Goal: Transaction & Acquisition: Purchase product/service

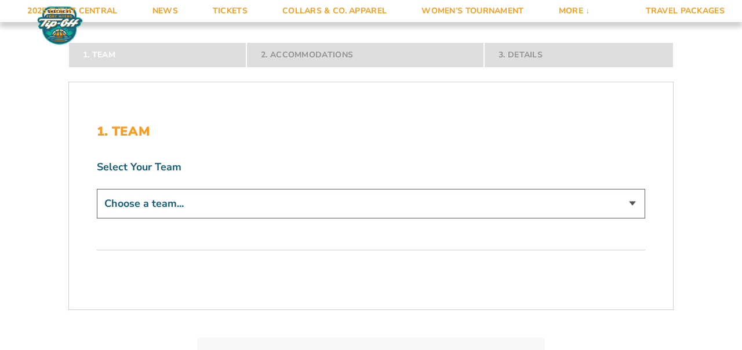
scroll to position [213, 0]
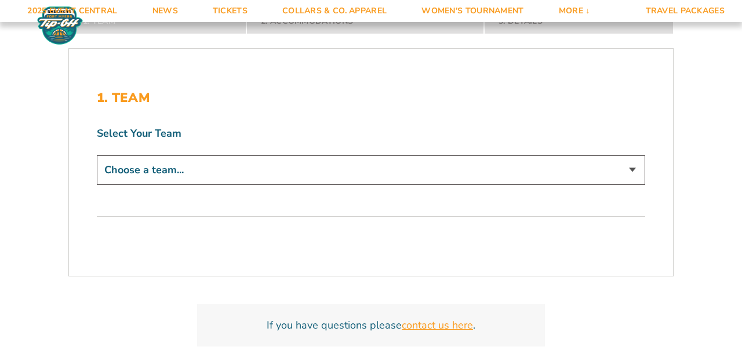
select select "19471"
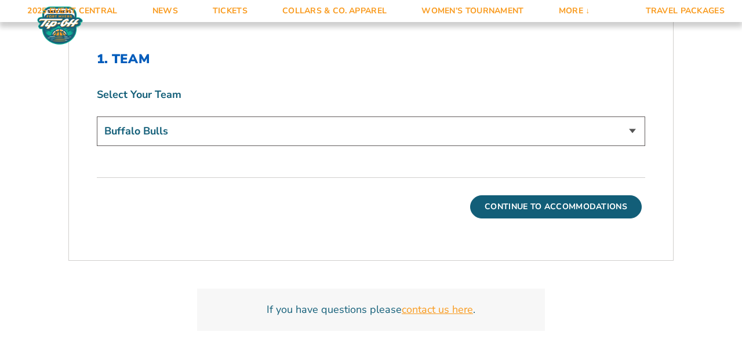
scroll to position [334, 0]
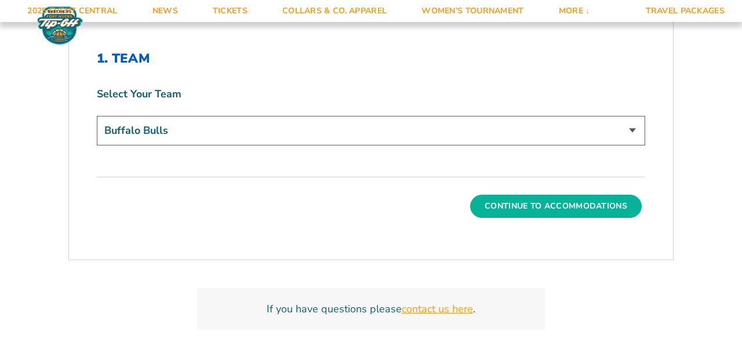
click at [556, 206] on button "Continue To Accommodations" at bounding box center [556, 206] width 172 height 23
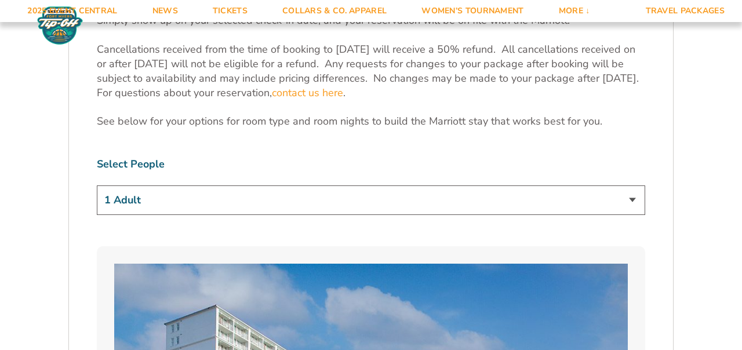
scroll to position [495, 0]
select select "2 Adults"
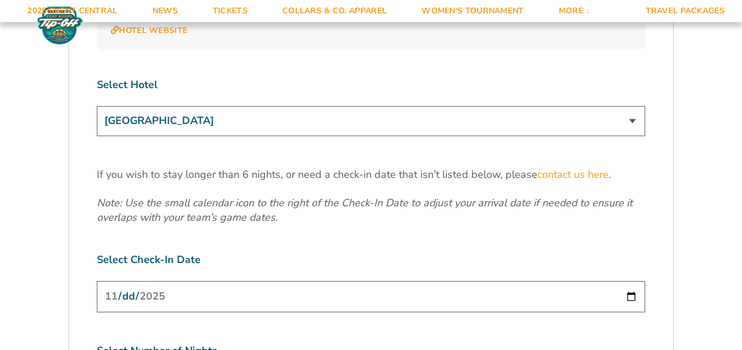
scroll to position [1413, 0]
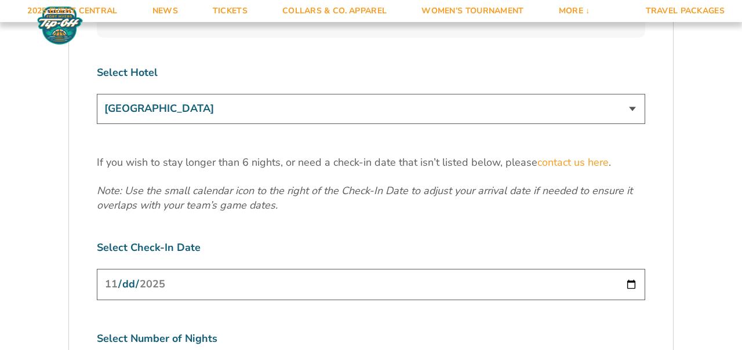
click at [324, 269] on input "2025-11-24" at bounding box center [371, 284] width 548 height 31
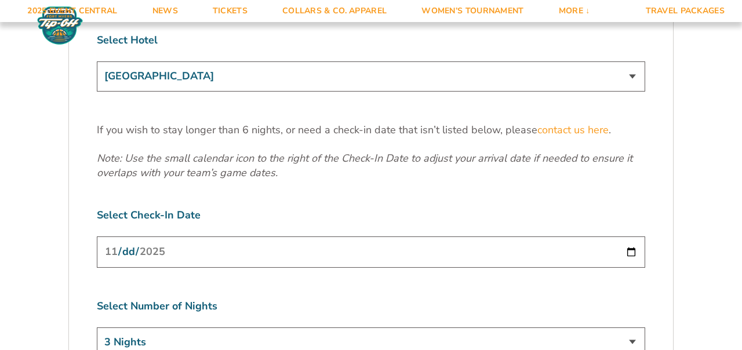
scroll to position [1460, 0]
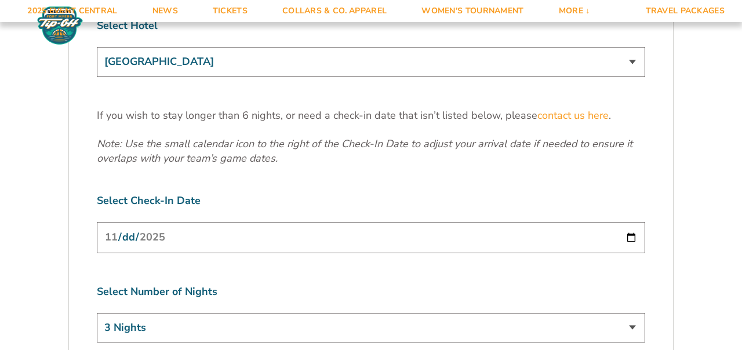
click at [179, 222] on input "2025-11-24" at bounding box center [371, 237] width 548 height 31
type input "2025-11-23"
select select "4 Nights"
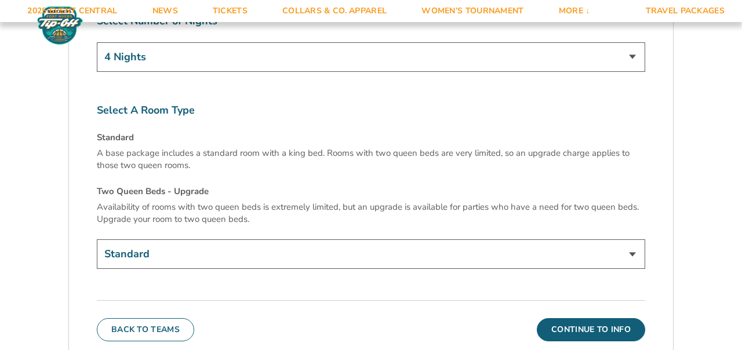
scroll to position [1773, 0]
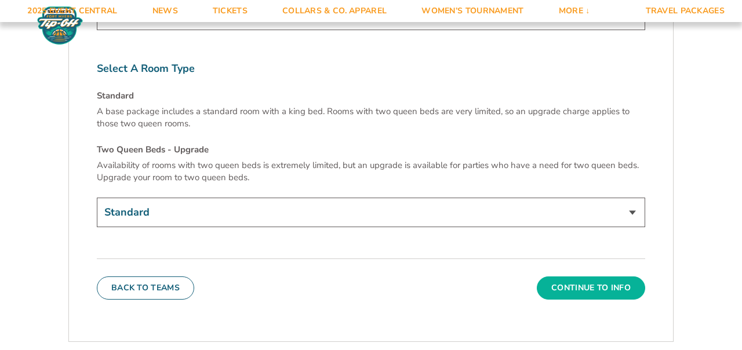
click at [617, 276] on button "Continue To Info" at bounding box center [591, 287] width 108 height 23
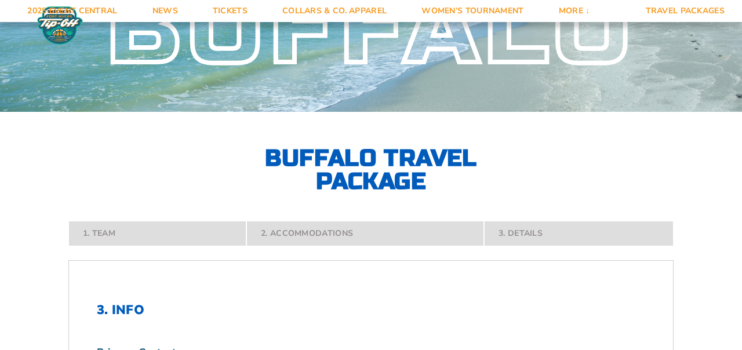
scroll to position [85, 0]
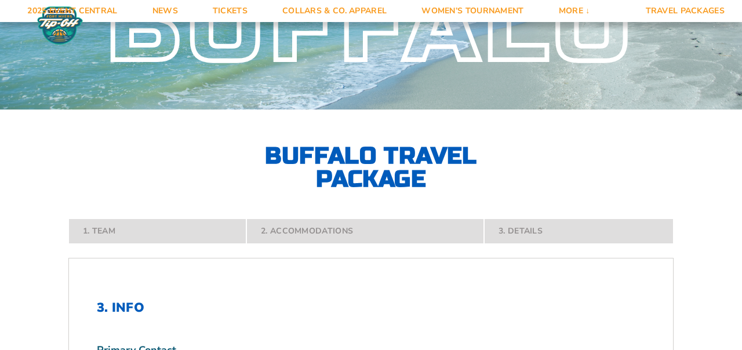
click at [207, 237] on nav "1. Team 2. Accommodations 3. Details" at bounding box center [370, 232] width 605 height 26
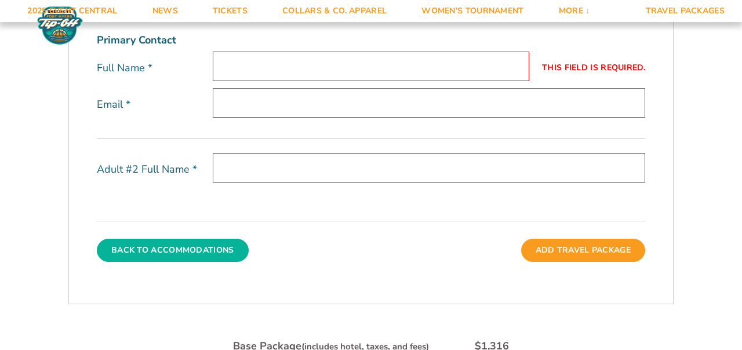
click at [195, 249] on button "Back To Accommodations" at bounding box center [173, 250] width 152 height 23
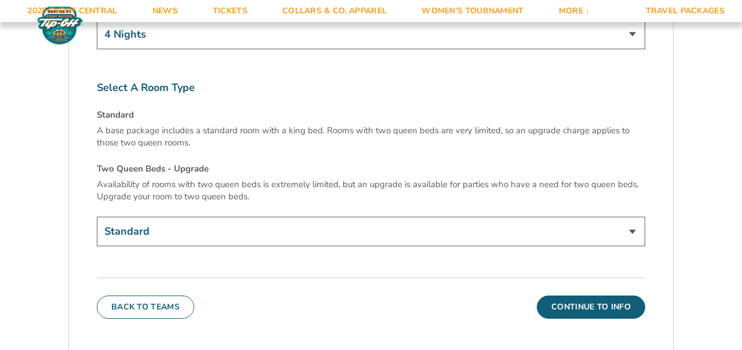
scroll to position [1786, 0]
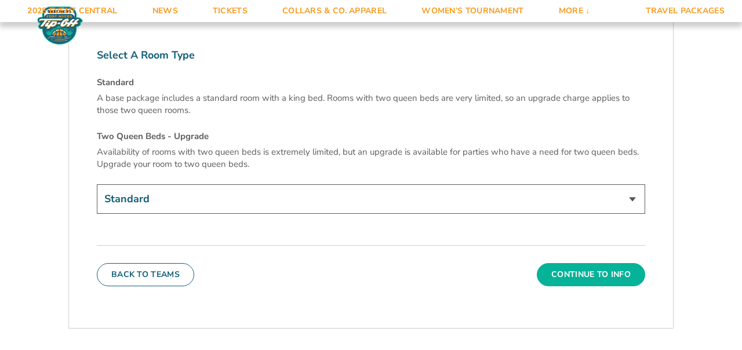
click at [614, 263] on button "Continue To Info" at bounding box center [591, 274] width 108 height 23
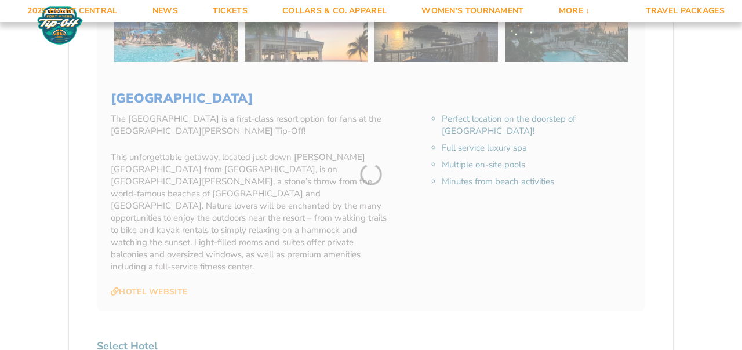
scroll to position [165, 0]
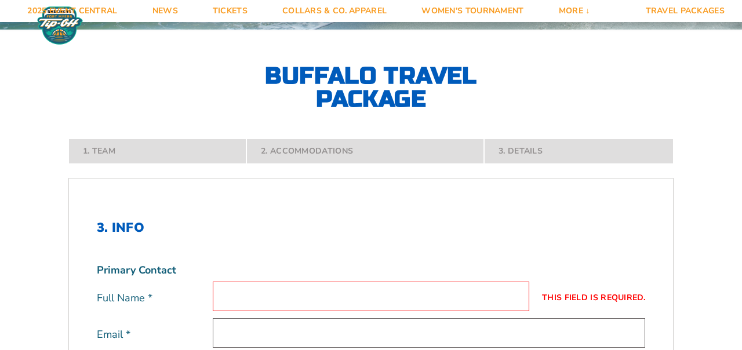
click at [330, 294] on input "This field is required." at bounding box center [371, 297] width 316 height 30
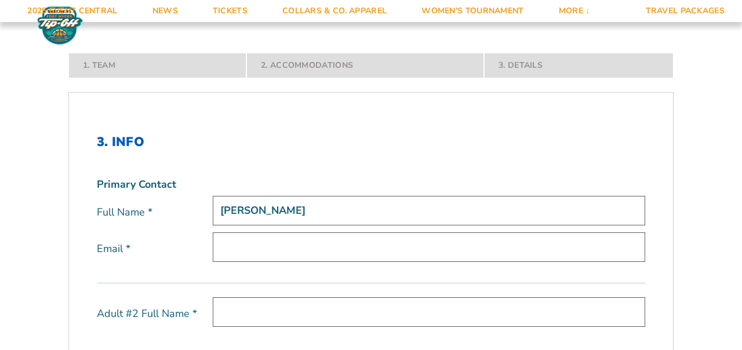
scroll to position [250, 0]
type input "Kathleen C Voigt"
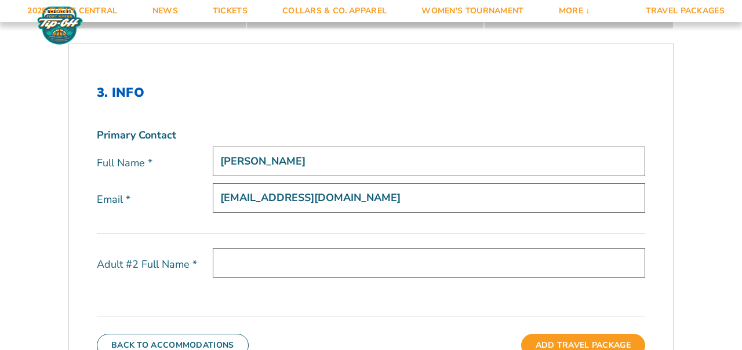
scroll to position [300, 0]
type input "[EMAIL_ADDRESS][DOMAIN_NAME]"
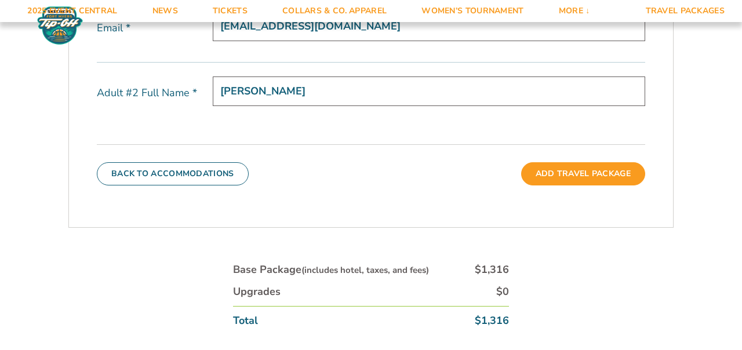
scroll to position [476, 0]
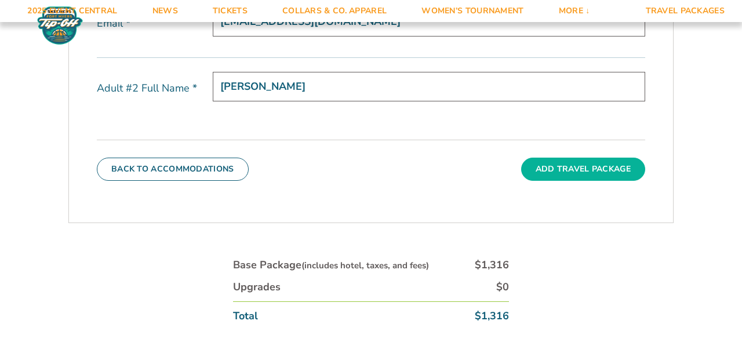
type input "Martin J Voigt"
click at [574, 169] on button "Add Travel Package" at bounding box center [583, 169] width 124 height 23
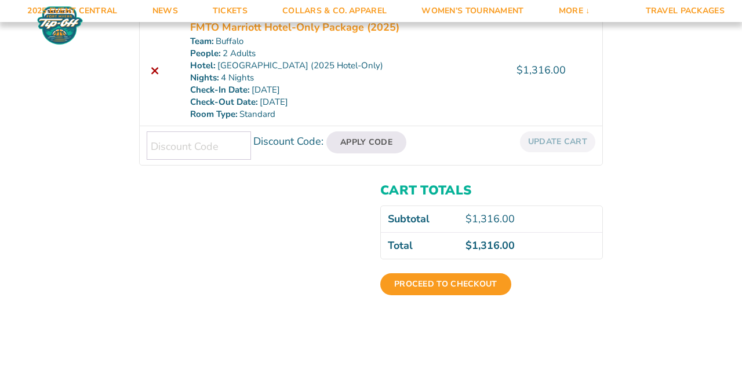
scroll to position [255, 0]
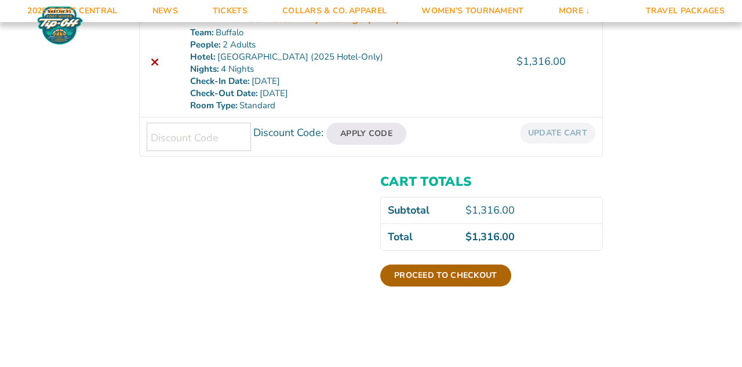
click at [436, 276] on link "Proceed to checkout" at bounding box center [445, 276] width 131 height 22
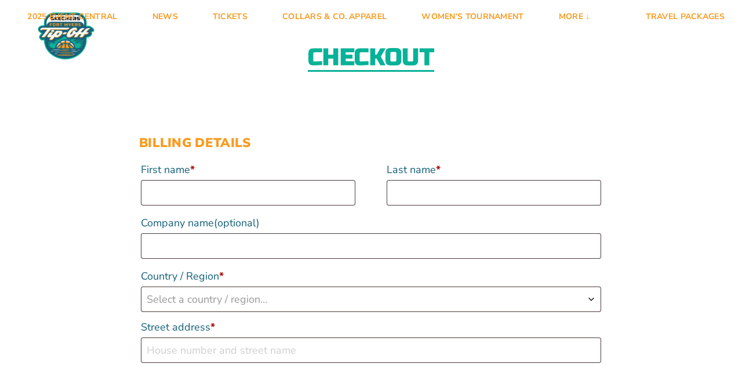
scroll to position [21, 0]
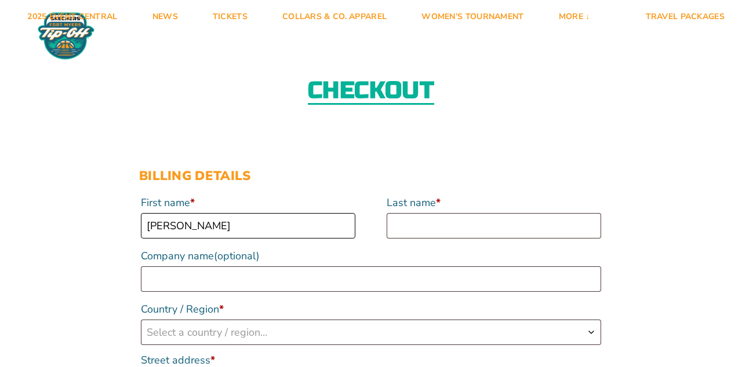
type input "[PERSON_NAME]"
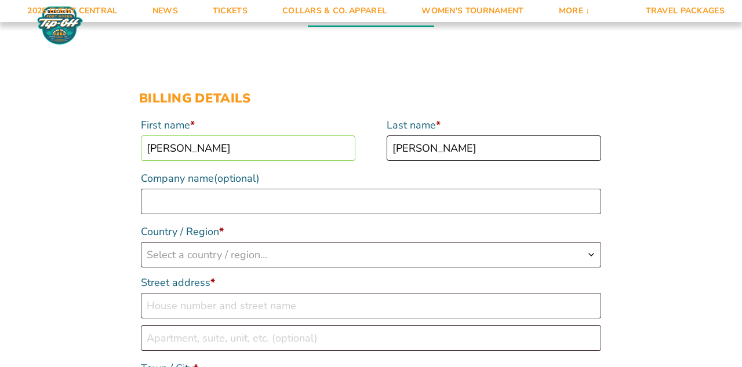
scroll to position [103, 0]
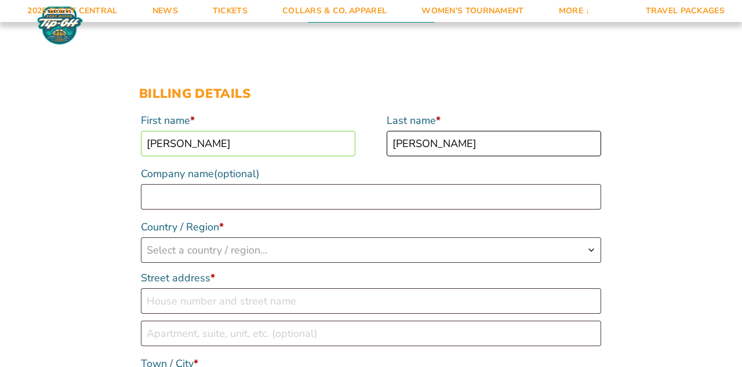
type input "[PERSON_NAME]"
click at [344, 248] on span "Select a country / region…" at bounding box center [370, 250] width 459 height 24
click at [334, 234] on label "Country / Region *" at bounding box center [371, 227] width 460 height 21
click at [141, 237] on select "Select a country / region… [GEOGRAPHIC_DATA] [GEOGRAPHIC_DATA] [GEOGRAPHIC_DATA…" at bounding box center [140, 237] width 1 height 1
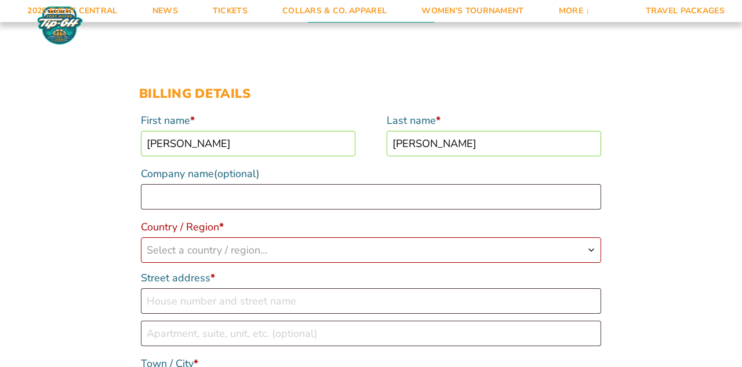
click at [331, 249] on span "Select a country / region…" at bounding box center [370, 250] width 459 height 24
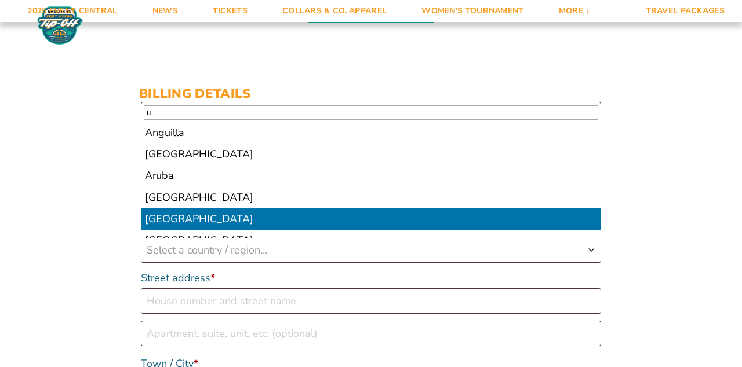
type input "u"
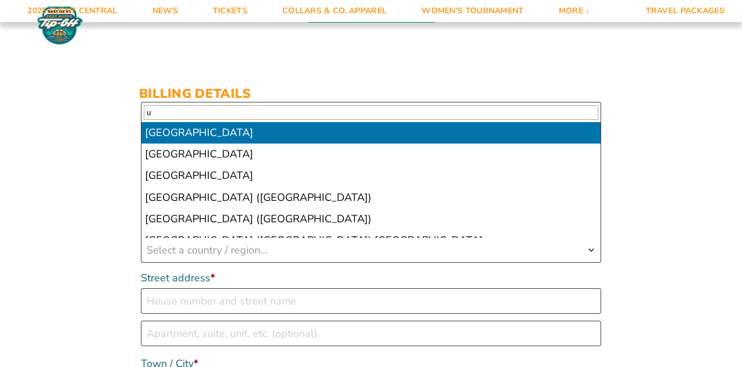
scroll to position [1488, 0]
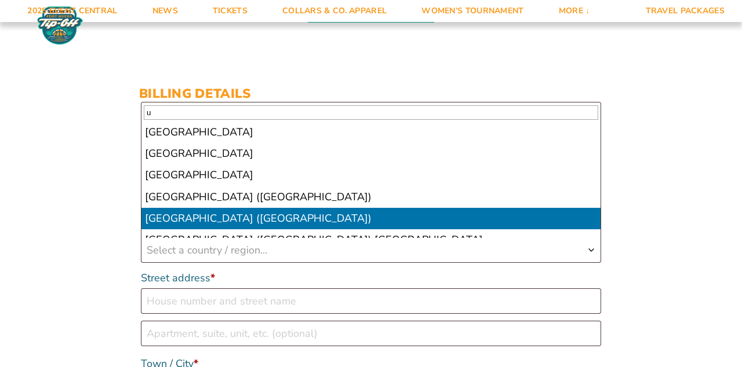
select select "US"
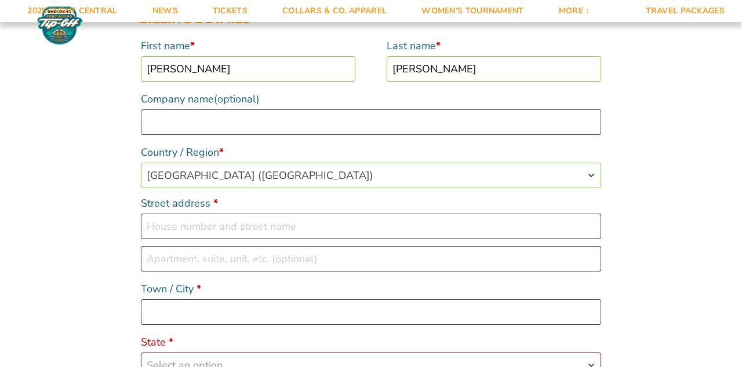
scroll to position [183, 0]
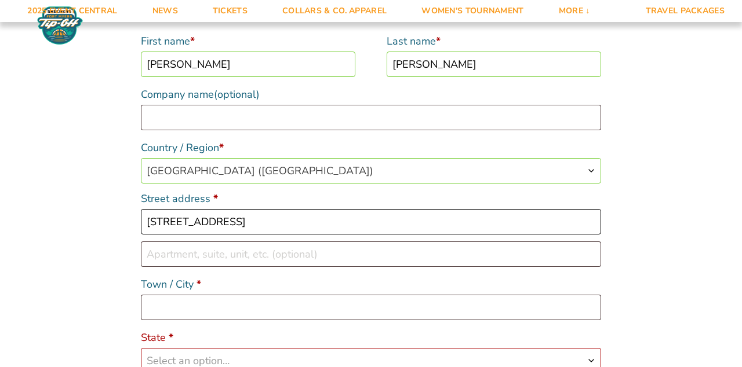
type input "[STREET_ADDRESS]"
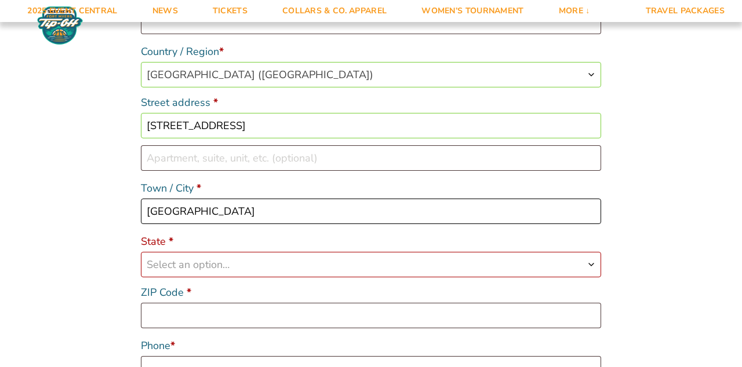
scroll to position [280, 0]
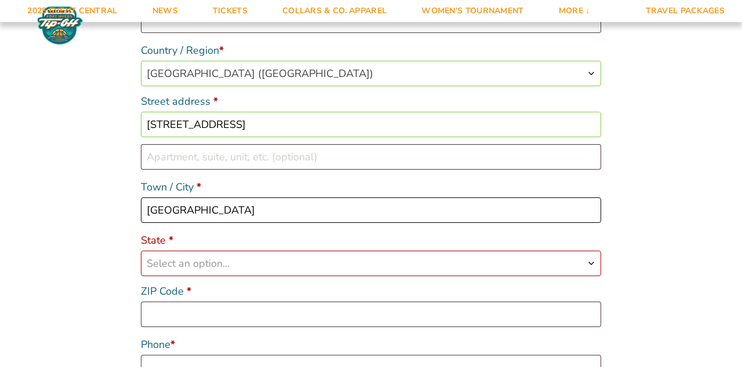
type input "[GEOGRAPHIC_DATA]"
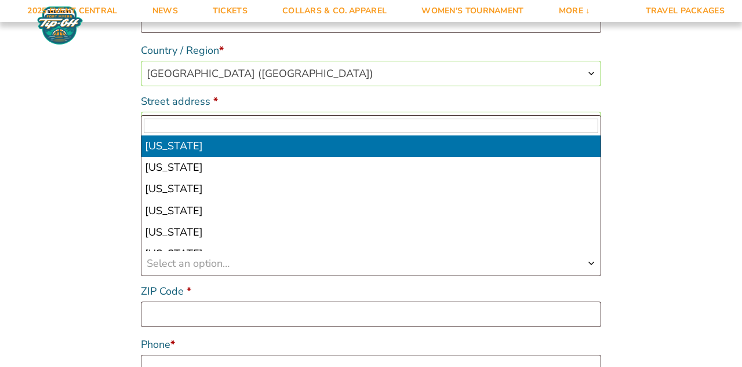
click at [224, 267] on span "Select an option…" at bounding box center [188, 264] width 83 height 14
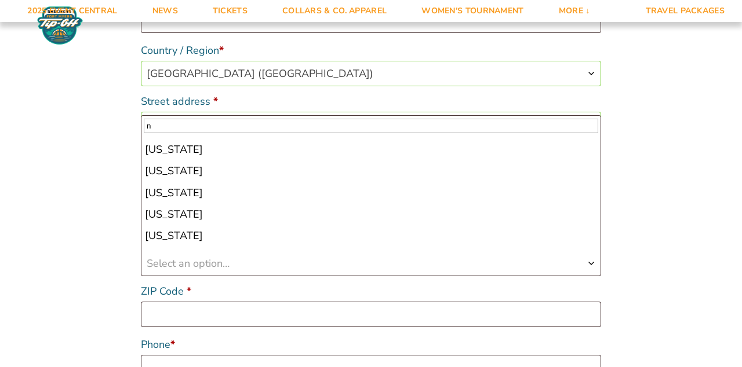
type input "n"
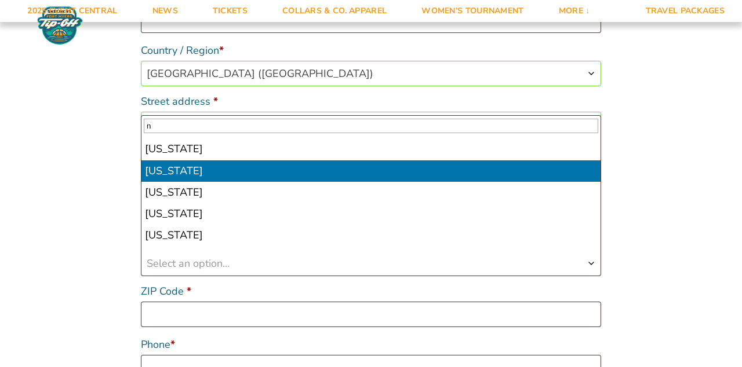
scroll to position [383, 0]
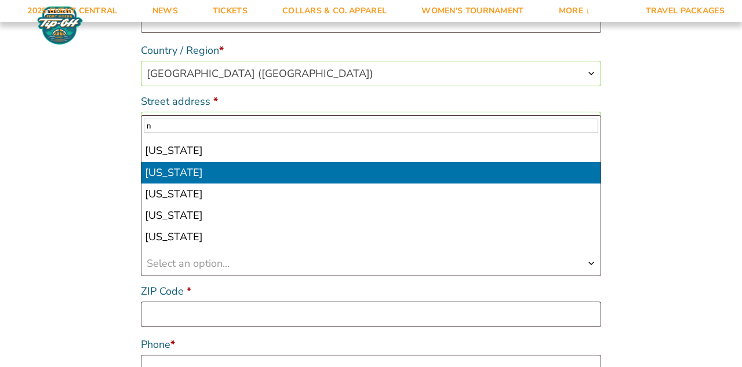
select select "NY"
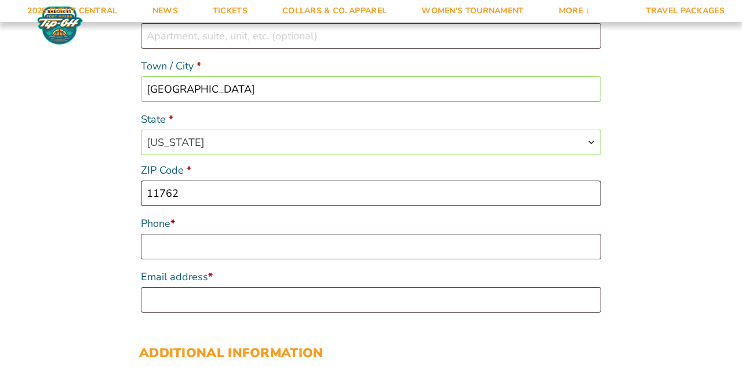
scroll to position [400, 0]
type input "11762"
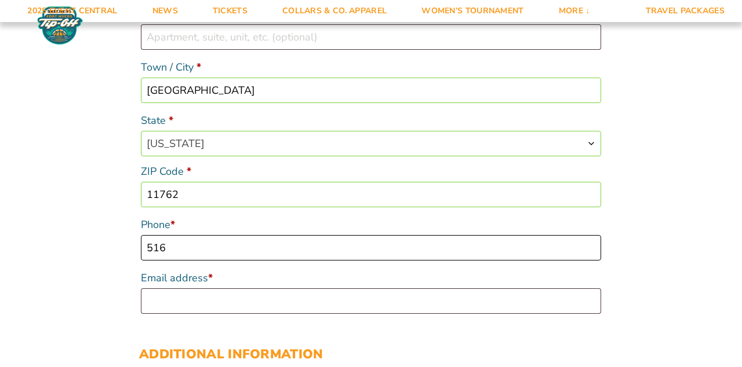
type input "5164456705"
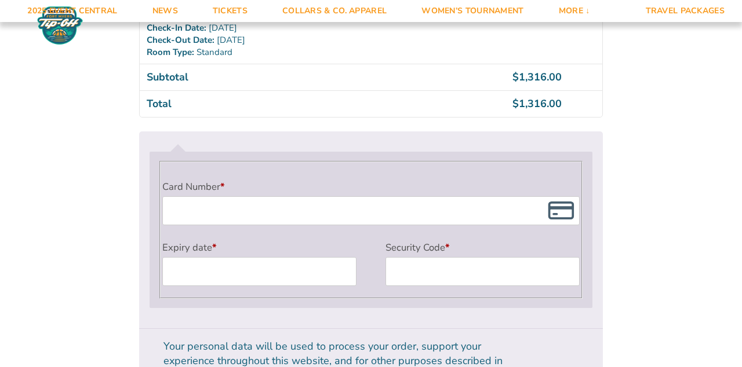
scroll to position [965, 0]
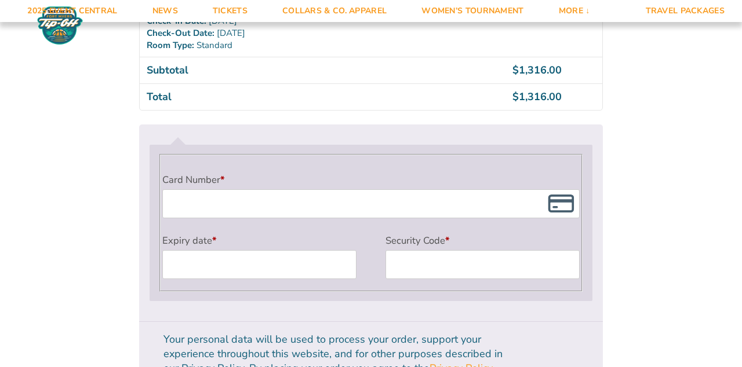
type input "[EMAIL_ADDRESS][DOMAIN_NAME]"
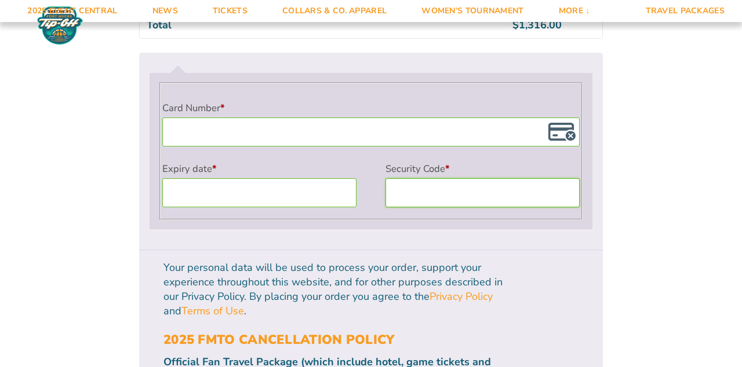
scroll to position [1043, 0]
